Goal: Task Accomplishment & Management: Manage account settings

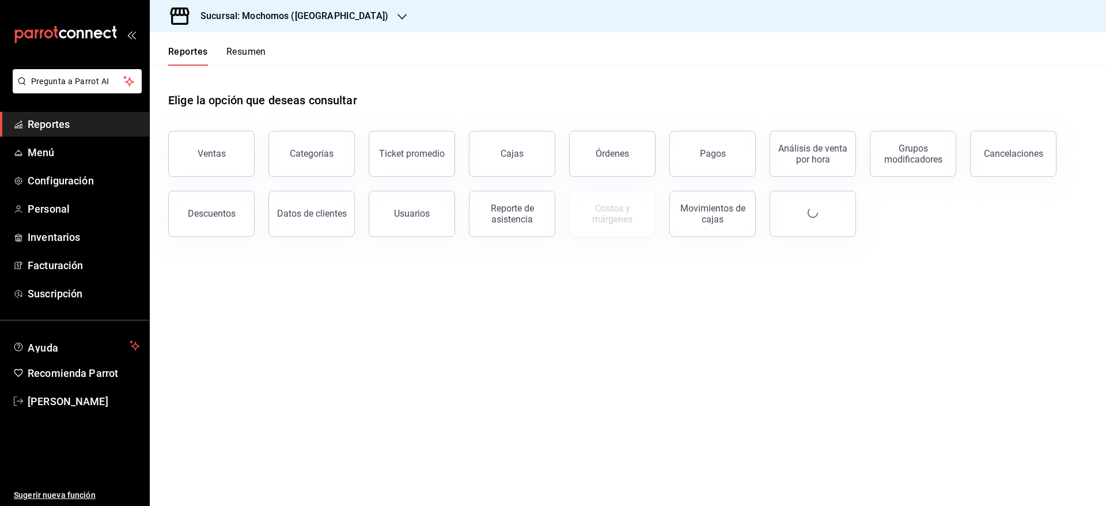
click at [317, 12] on h3 "Sucursal: Mochomos ([GEOGRAPHIC_DATA])" at bounding box center [289, 16] width 197 height 14
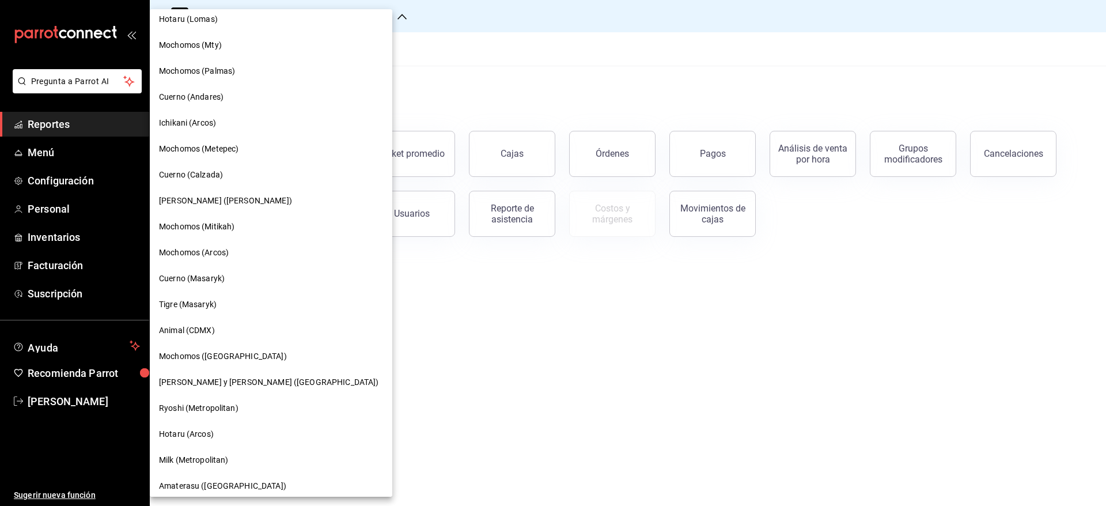
scroll to position [578, 0]
click at [200, 173] on span "Cuerno (Calzada)" at bounding box center [191, 175] width 64 height 12
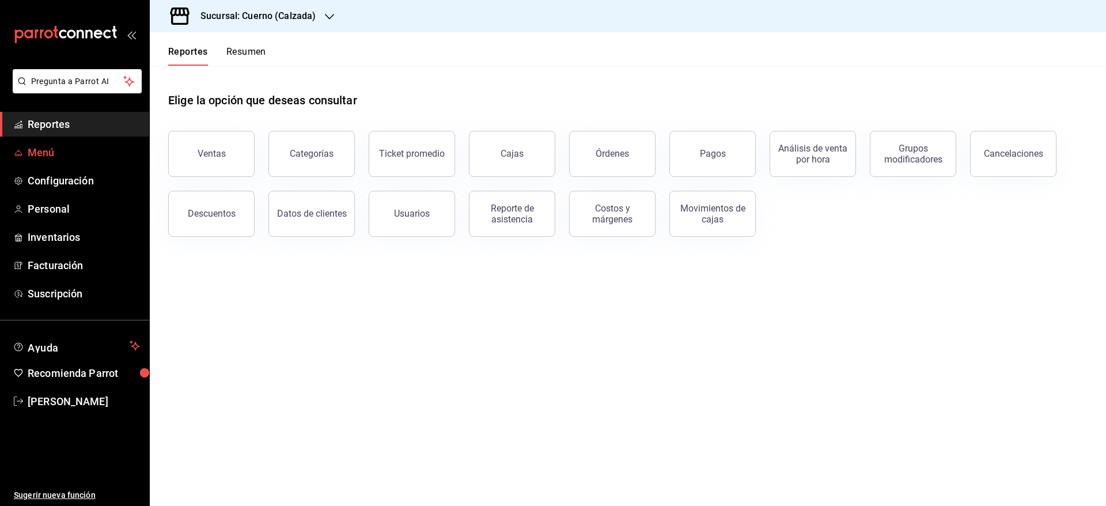
click at [29, 149] on span "Menú" at bounding box center [84, 153] width 112 height 16
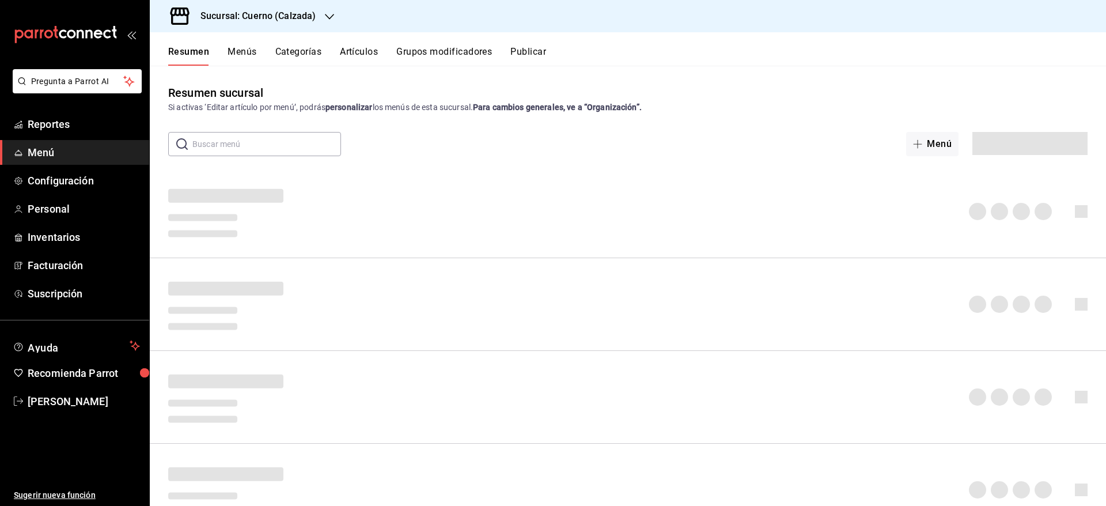
click at [367, 41] on div "Resumen Menús Categorías Artículos Grupos modificadores Publicar" at bounding box center [628, 48] width 956 height 33
click at [363, 50] on button "Artículos" at bounding box center [359, 56] width 38 height 20
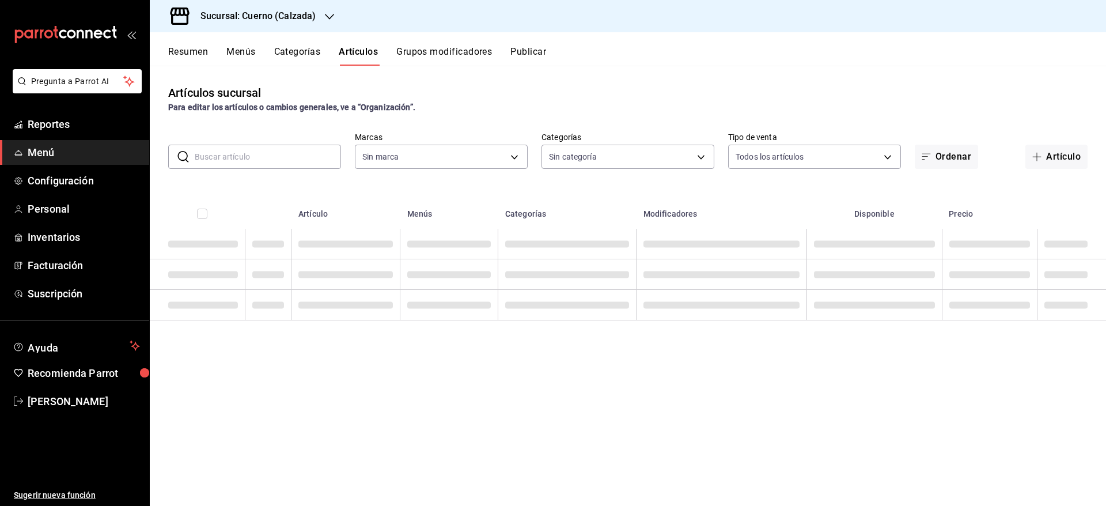
click at [259, 166] on input "text" at bounding box center [268, 156] width 146 height 23
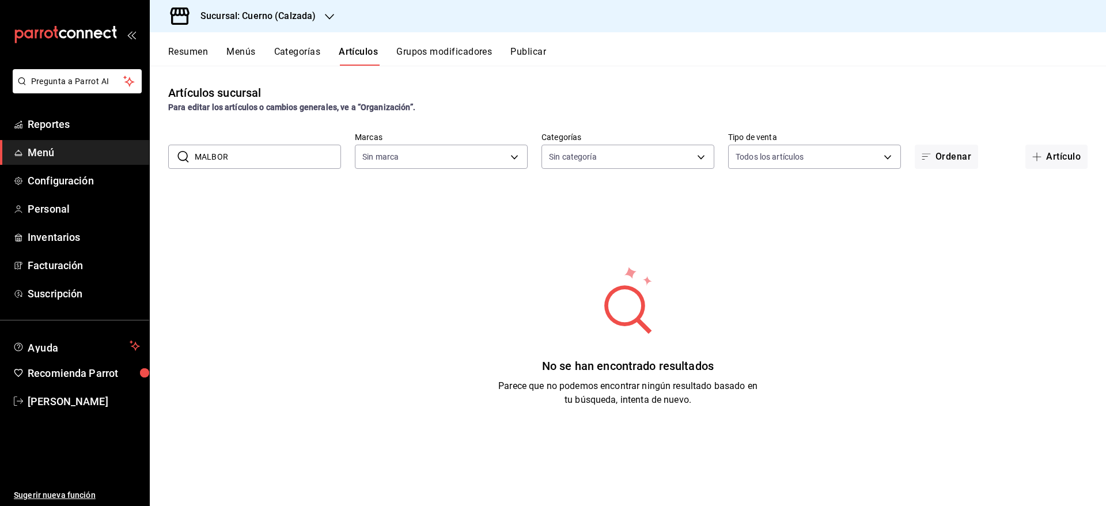
type input "MALBORO"
type input "b7ae777b-2dfc-42e0-9650-6cefdf37a424,c000f1c0-fb9f-4016-8e6a-f0d1e83e893d"
type input "M"
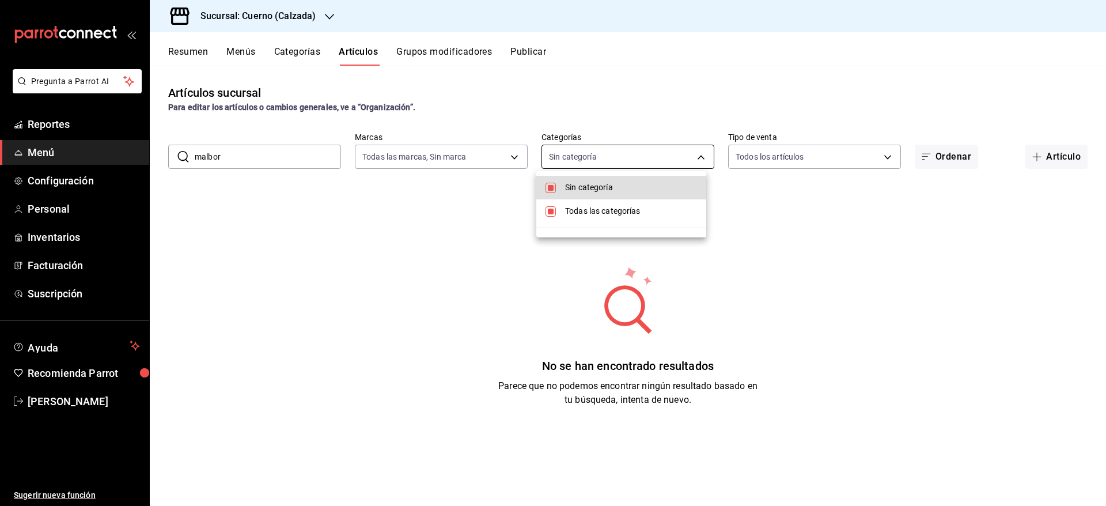
click at [627, 155] on body "Pregunta a Parrot AI Reportes Menú Configuración Personal Inventarios Facturaci…" at bounding box center [553, 253] width 1106 height 506
click at [285, 158] on div at bounding box center [553, 253] width 1106 height 506
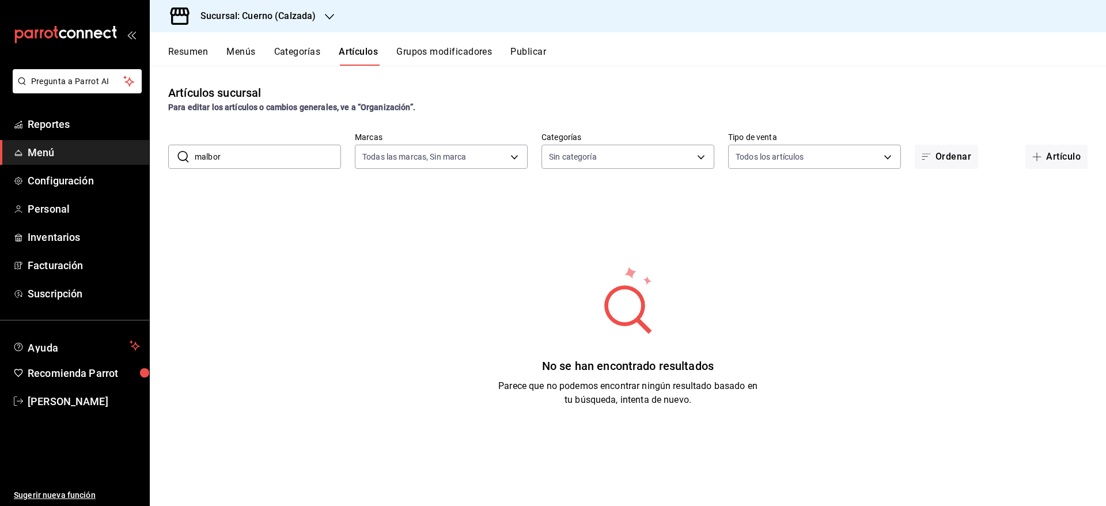
click at [266, 154] on input "malbor" at bounding box center [268, 156] width 146 height 23
type input "m"
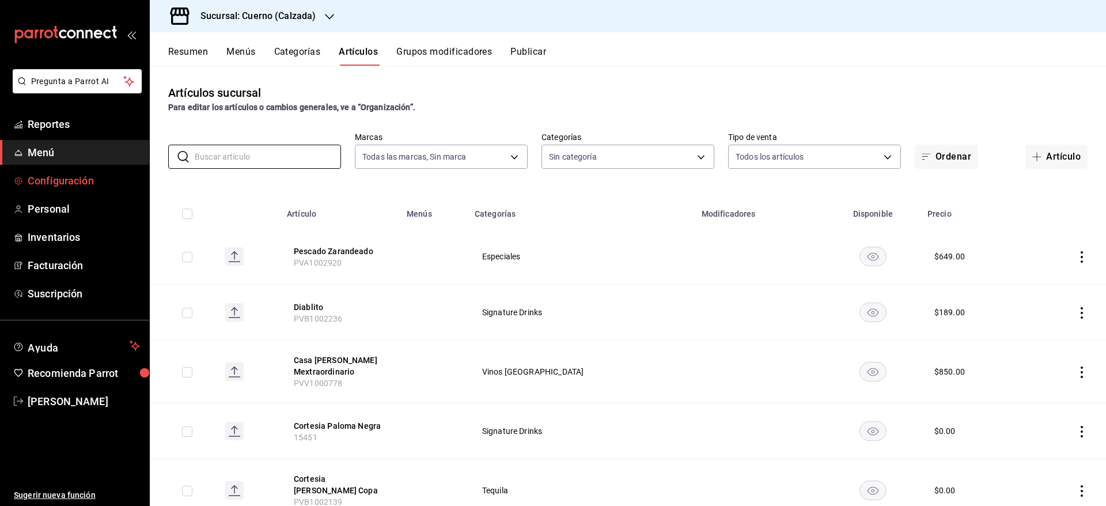
click at [71, 186] on span "Configuración" at bounding box center [84, 181] width 112 height 16
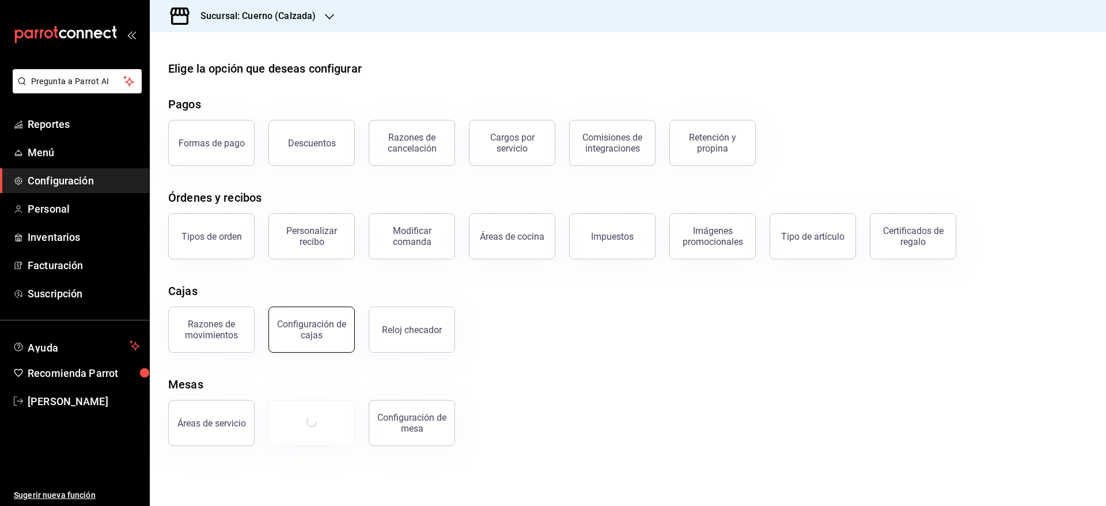
click at [308, 322] on div "Configuración de cajas" at bounding box center [311, 330] width 71 height 22
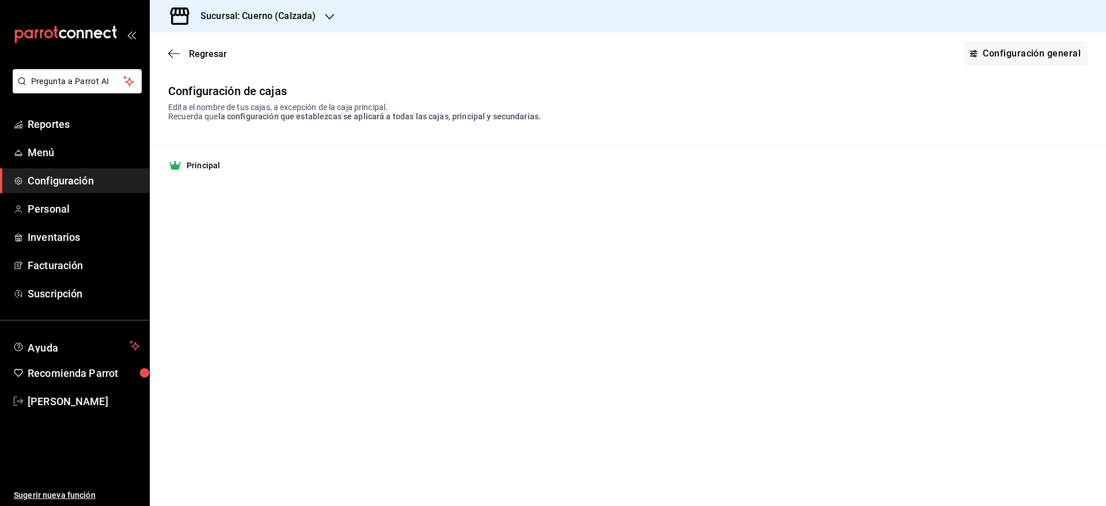
click at [198, 169] on strong "Principal" at bounding box center [203, 166] width 33 height 12
click at [195, 43] on div "Regresar Configuración general" at bounding box center [628, 53] width 956 height 43
click at [195, 50] on span "Regresar" at bounding box center [208, 53] width 38 height 11
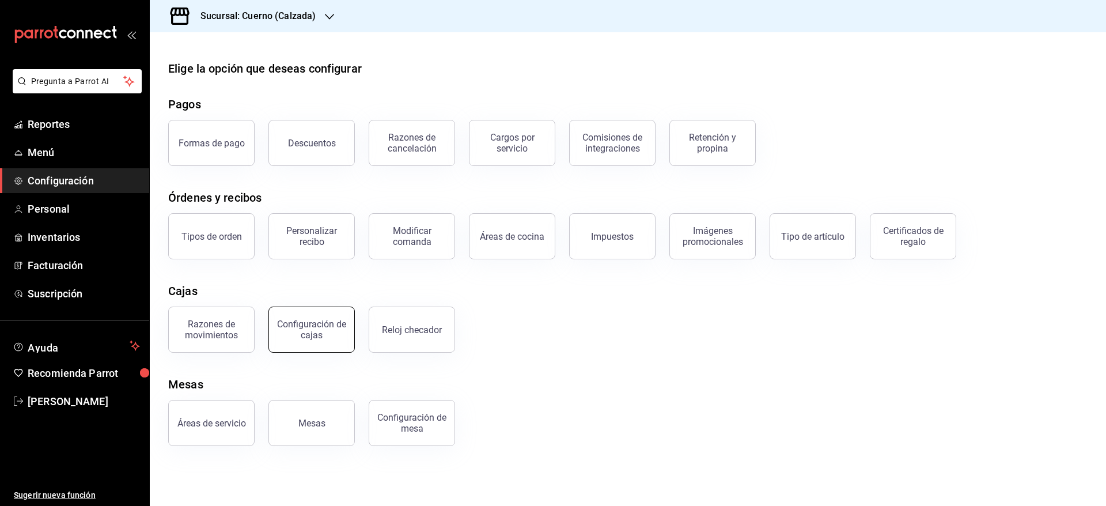
click at [285, 344] on button "Configuración de cajas" at bounding box center [311, 329] width 86 height 46
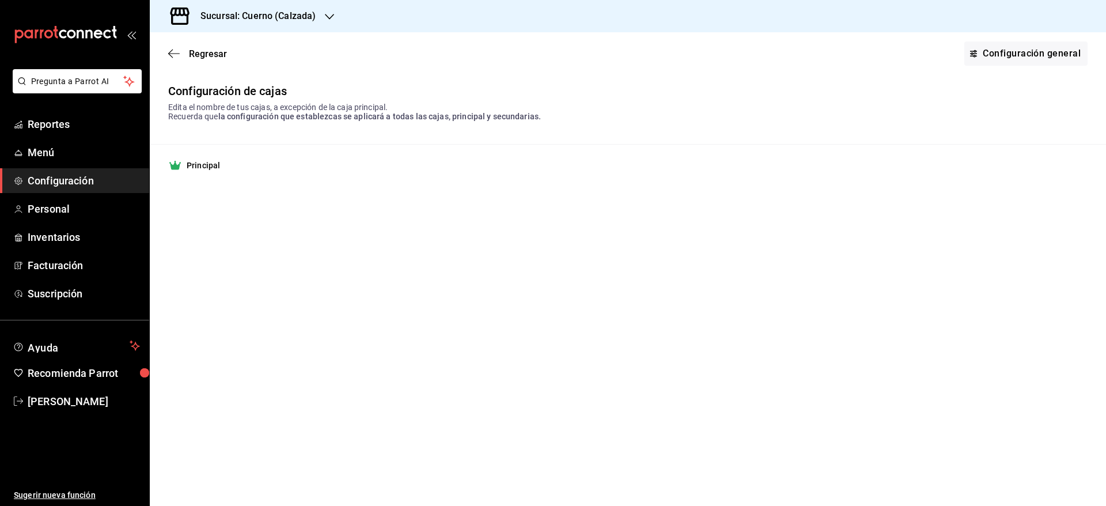
click at [202, 164] on strong "Principal" at bounding box center [203, 166] width 33 height 12
click at [378, 196] on main "Regresar Configuración general Configuración de cajas Edita el nombre de tus ca…" at bounding box center [628, 268] width 956 height 473
click at [1007, 56] on link "Configuración general" at bounding box center [1025, 53] width 123 height 24
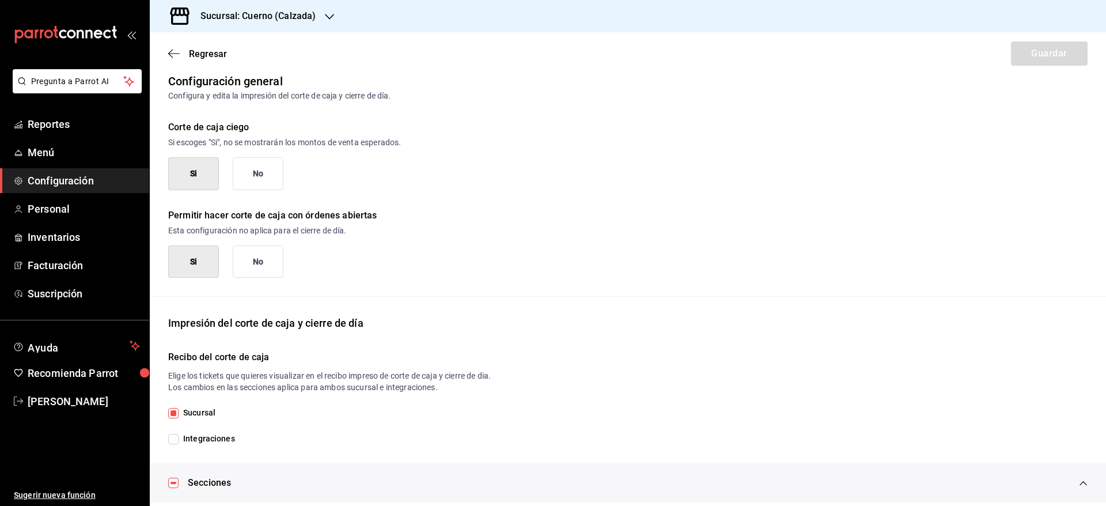
scroll to position [22, 0]
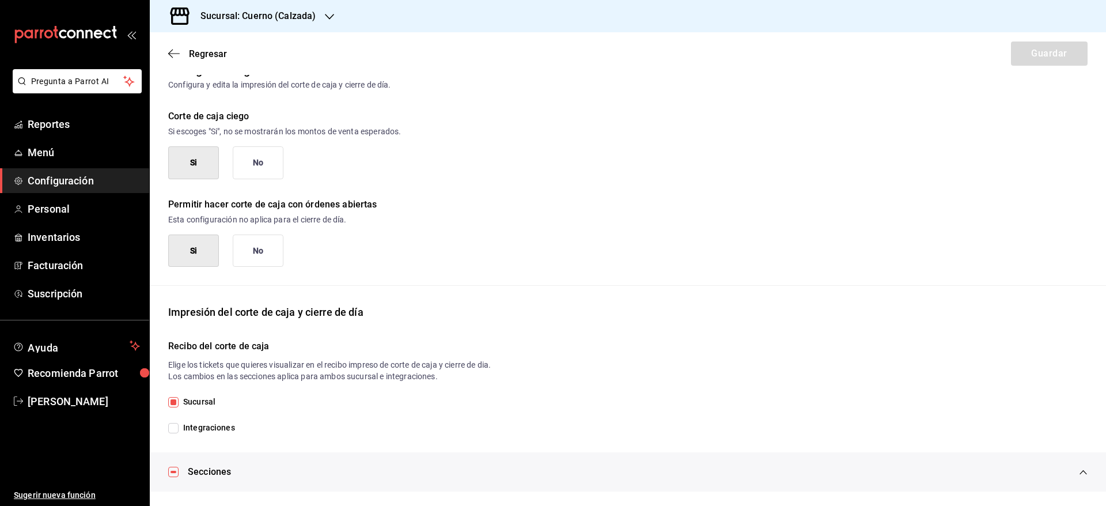
click at [259, 164] on button "No" at bounding box center [258, 162] width 51 height 33
click at [1018, 50] on button "Guardar" at bounding box center [1049, 53] width 77 height 24
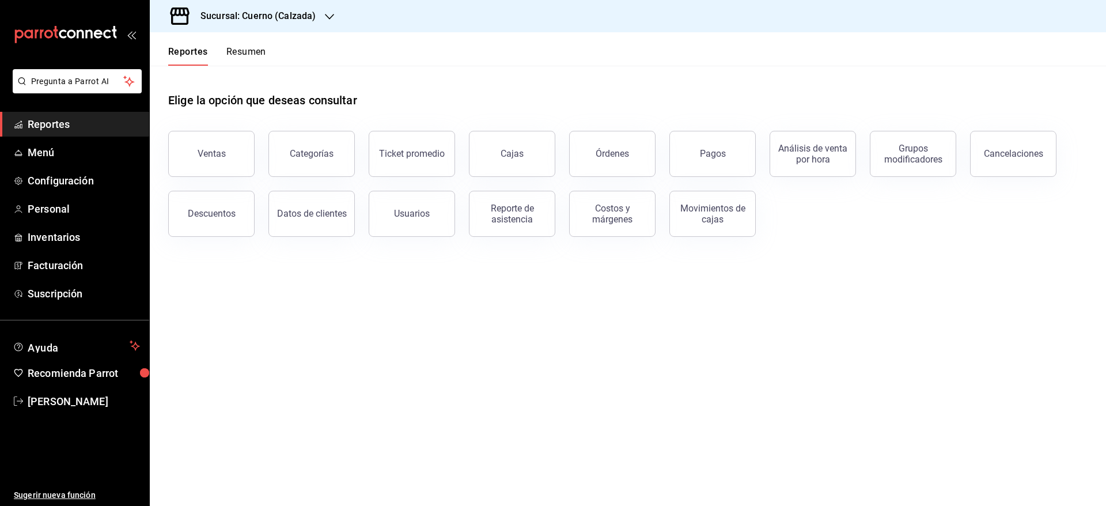
click at [304, 12] on h3 "Sucursal: Cuerno (Calzada)" at bounding box center [253, 16] width 124 height 14
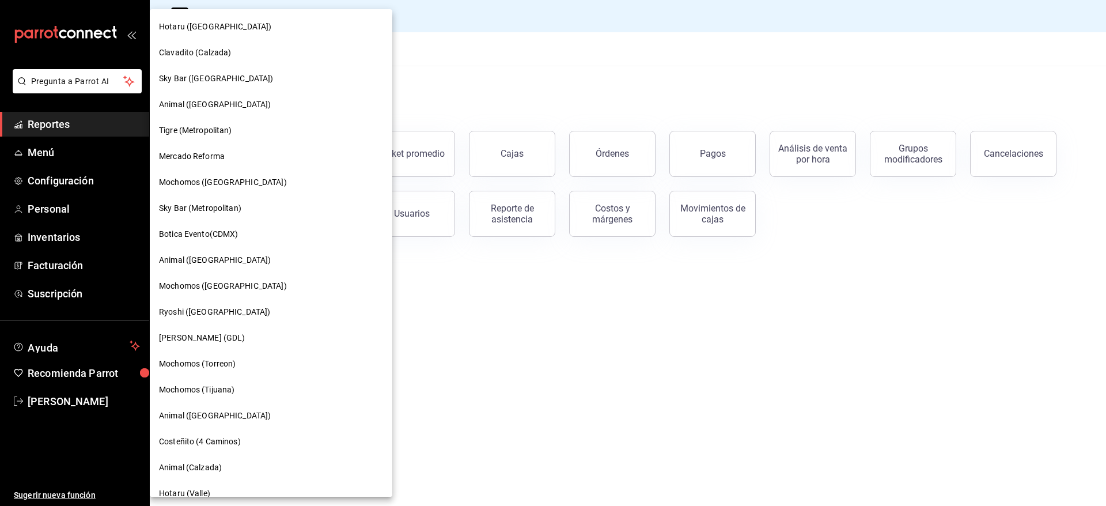
click at [210, 55] on span "Clavadito (Calzada)" at bounding box center [195, 53] width 73 height 12
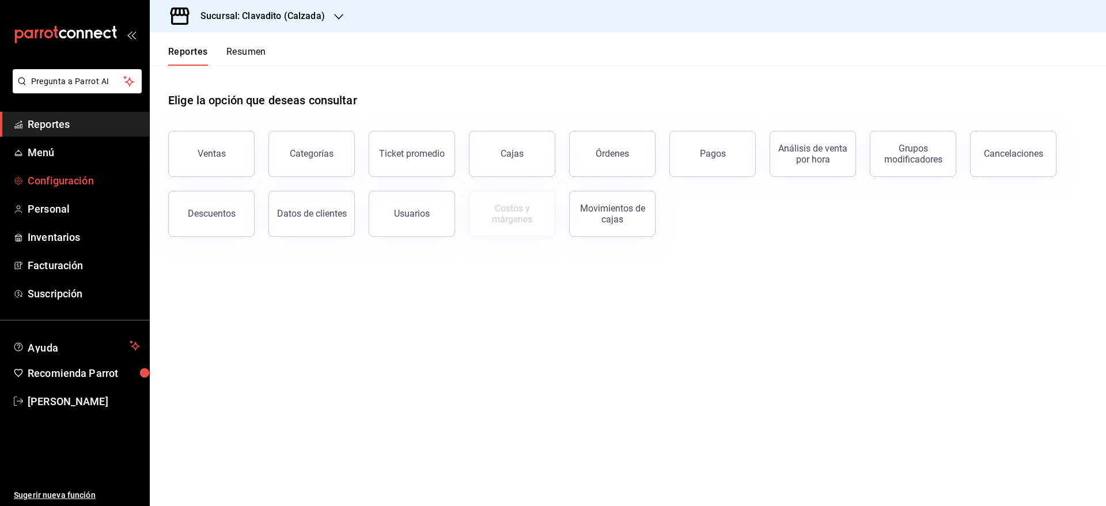
click at [56, 178] on span "Configuración" at bounding box center [84, 181] width 112 height 16
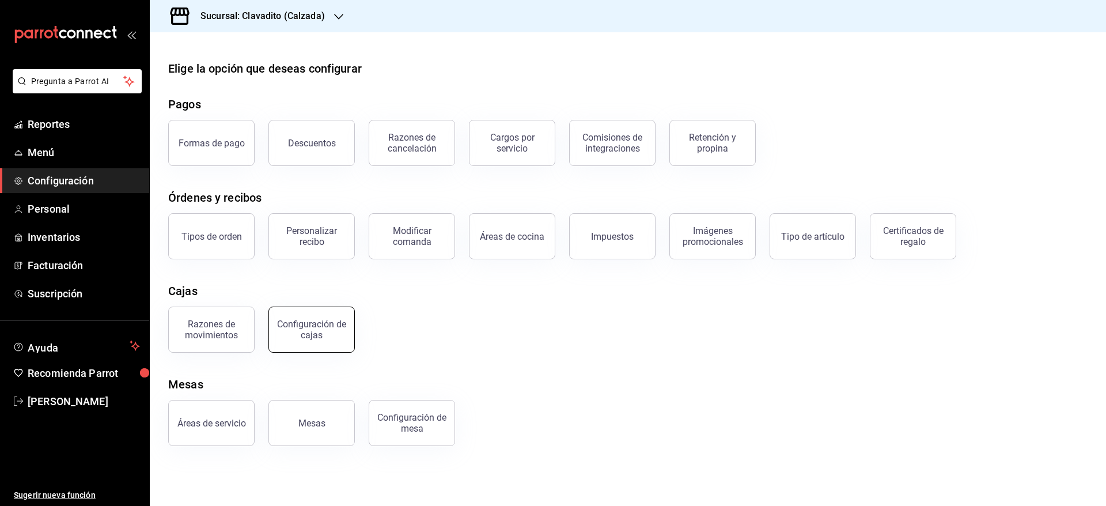
click at [328, 325] on div "Configuración de cajas" at bounding box center [311, 330] width 71 height 22
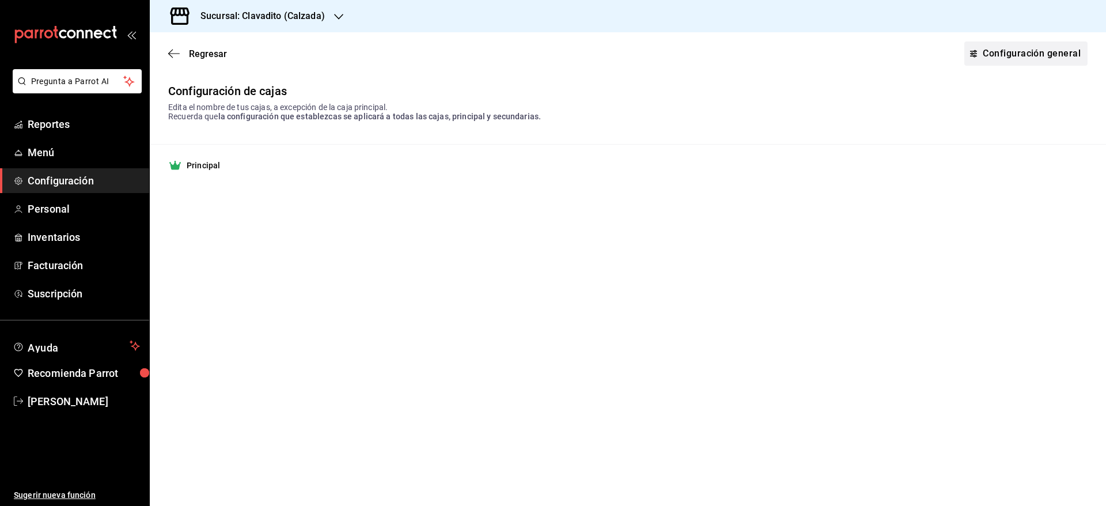
click at [1021, 58] on link "Configuración general" at bounding box center [1025, 53] width 123 height 24
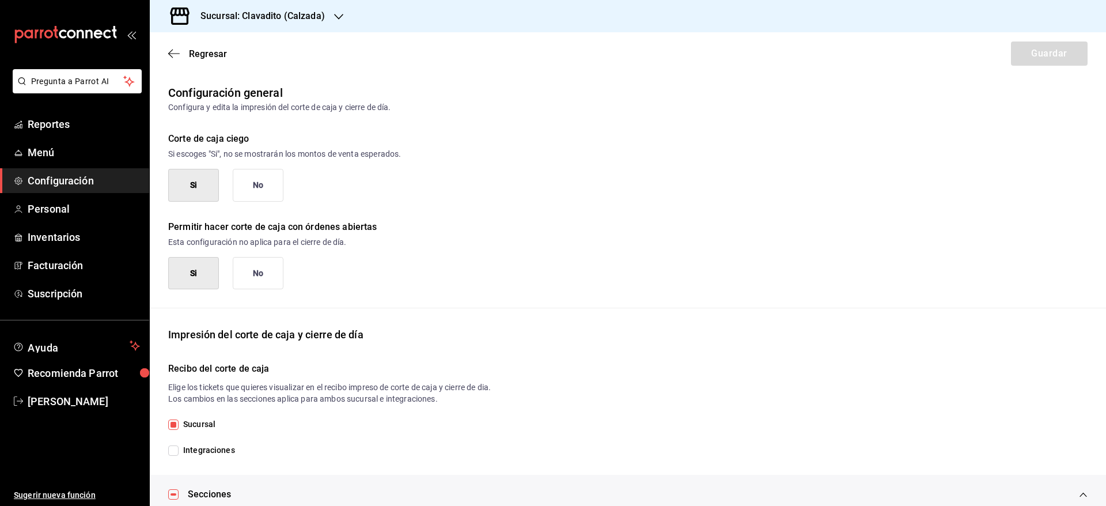
click at [269, 189] on button "No" at bounding box center [258, 185] width 51 height 33
click at [1032, 43] on button "Guardar" at bounding box center [1049, 53] width 77 height 24
